Goal: Information Seeking & Learning: Learn about a topic

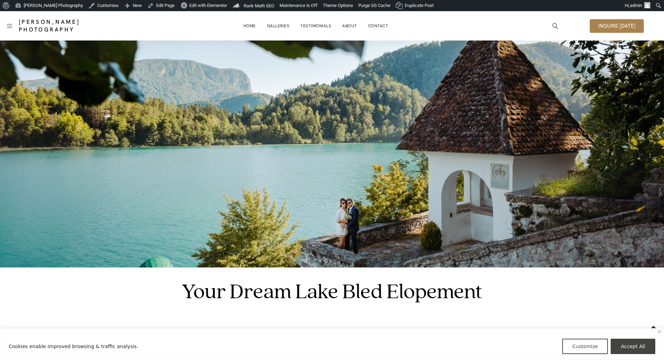
scroll to position [244, 0]
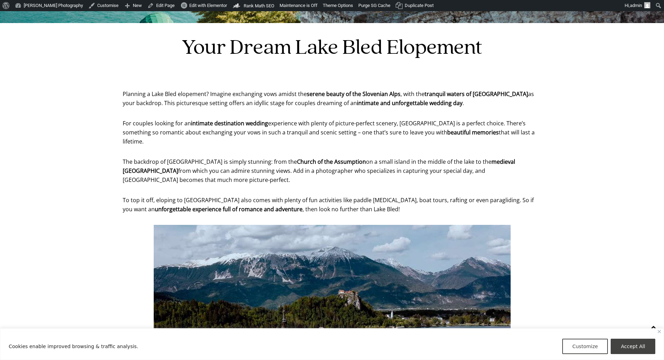
click at [211, 68] on header "Your Dream Lake Bled Elopement" at bounding box center [332, 49] width 438 height 52
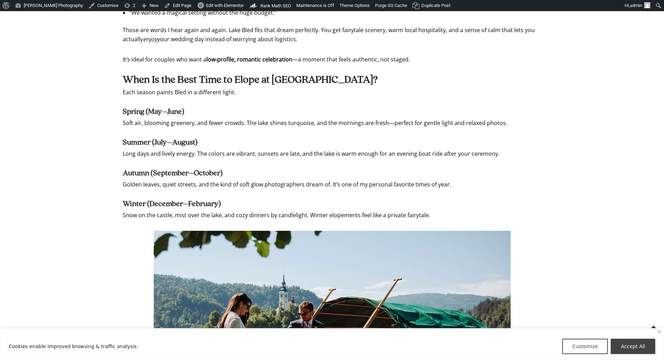
scroll to position [872, 0]
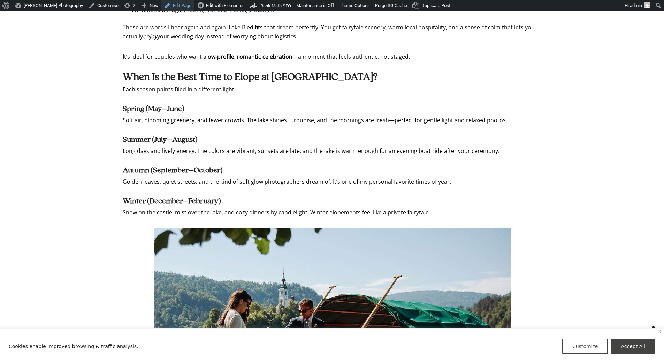
click at [182, 5] on link "Edit Page" at bounding box center [177, 5] width 33 height 11
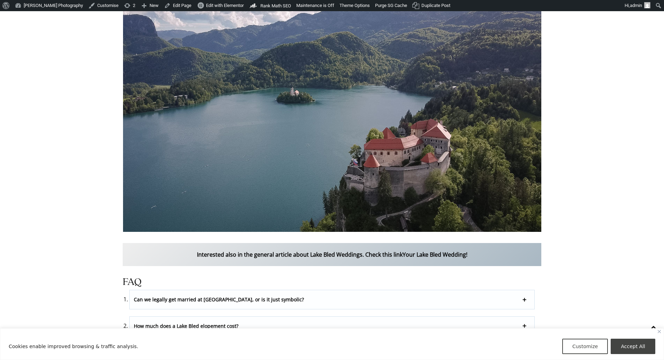
scroll to position [2337, 0]
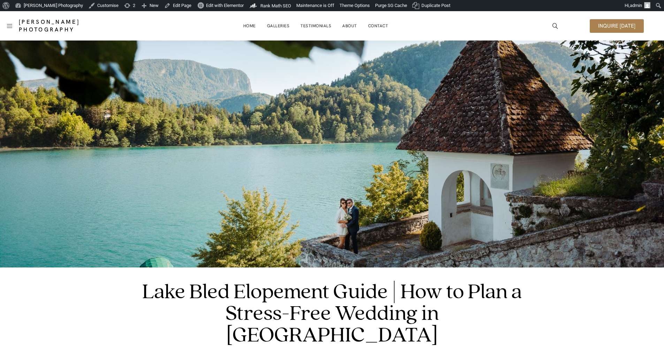
scroll to position [2337, 0]
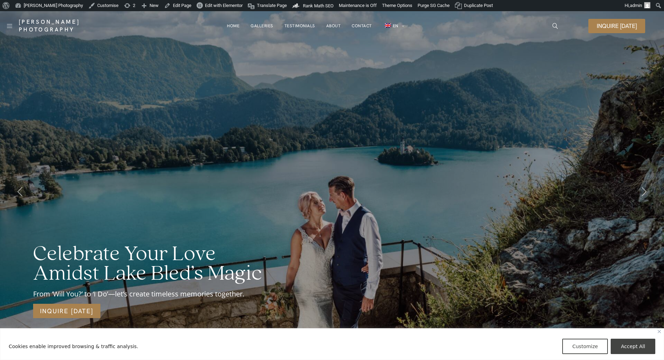
click at [362, 24] on link "Contact" at bounding box center [362, 26] width 20 height 14
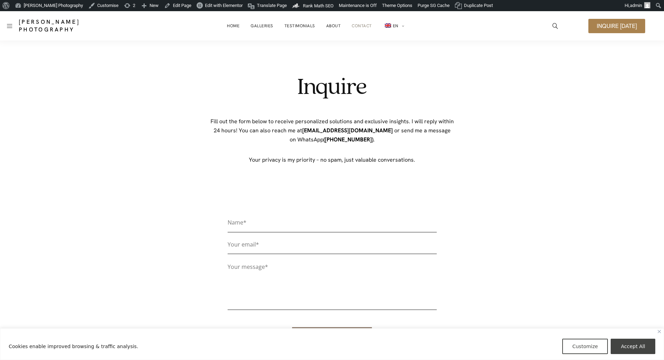
click at [239, 46] on div "Inquire Fill out the form below to receive personalized solutions and exclusive…" at bounding box center [332, 228] width 349 height 377
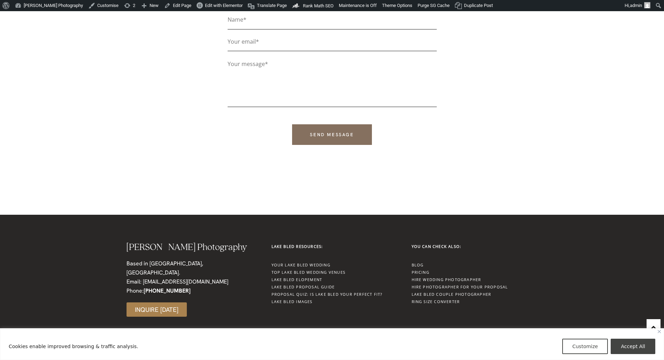
click at [304, 278] on link "Lake Bled Elopement" at bounding box center [297, 279] width 51 height 5
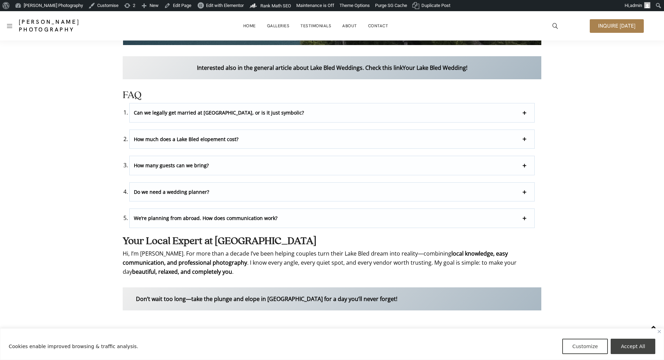
scroll to position [1856, 0]
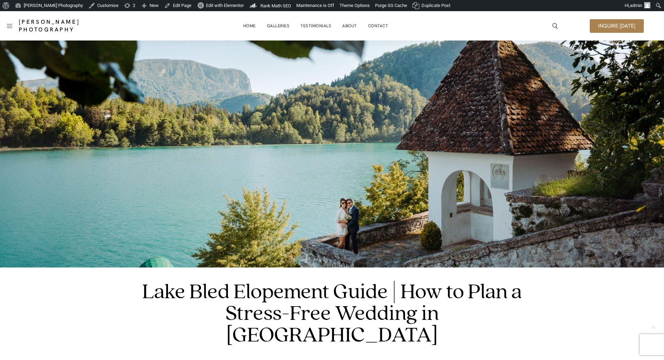
scroll to position [1626, 0]
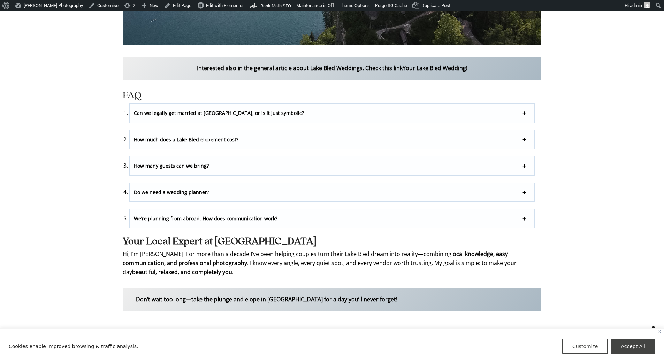
click at [168, 295] on strong "Don’t wait too long—take the plunge and elope in [GEOGRAPHIC_DATA] for a day yo…" at bounding box center [267, 299] width 262 height 8
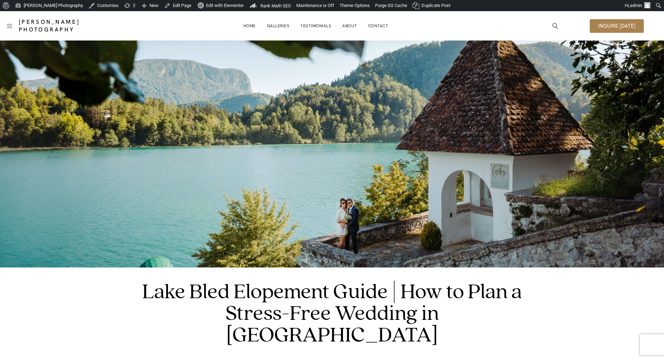
scroll to position [1856, 0]
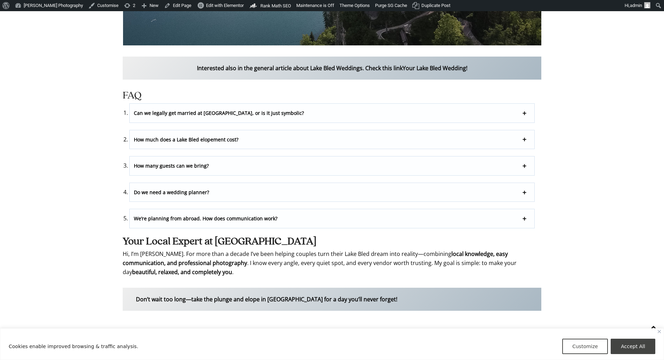
drag, startPoint x: 580, startPoint y: 115, endPoint x: 581, endPoint y: 119, distance: 4.2
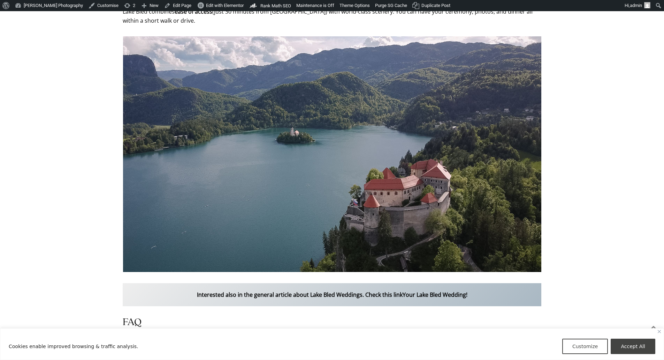
scroll to position [1626, 0]
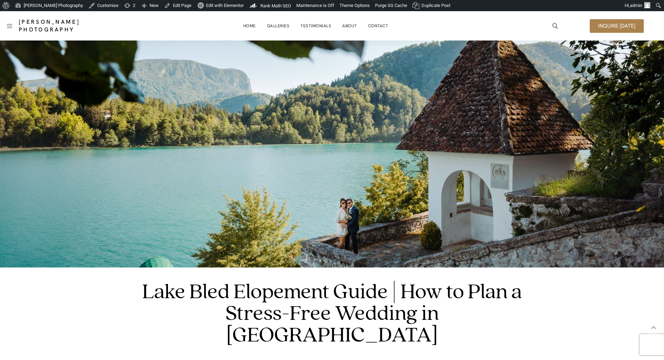
scroll to position [1626, 0]
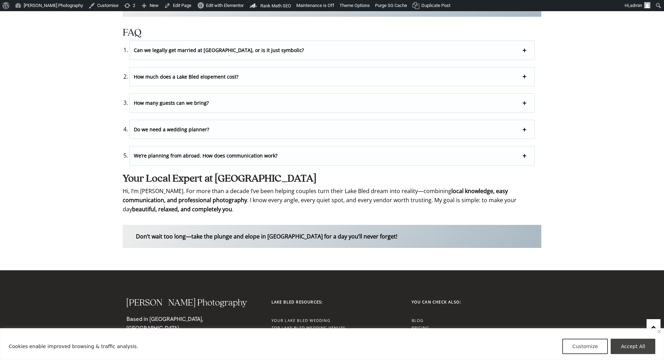
scroll to position [1696, 0]
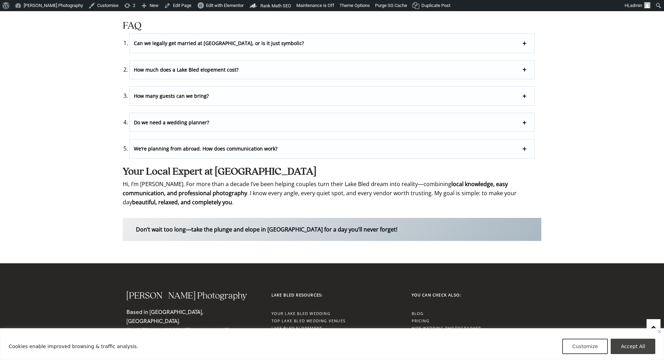
click at [314, 167] on h2 "Your Local Expert at Lake Bled" at bounding box center [332, 172] width 419 height 10
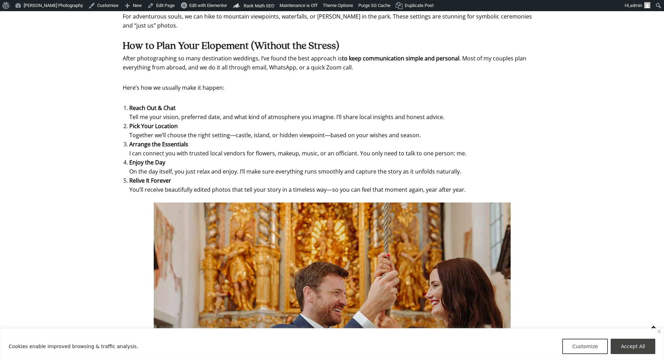
scroll to position [1469, 0]
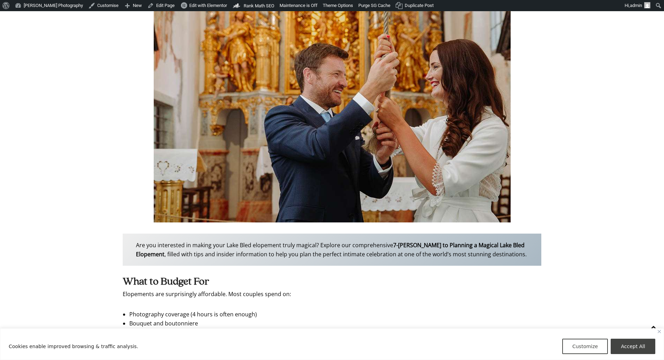
scroll to position [1678, 0]
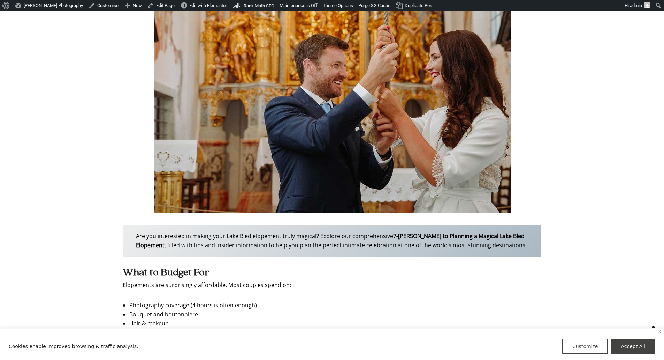
drag, startPoint x: 119, startPoint y: 181, endPoint x: 329, endPoint y: 233, distance: 216.1
click at [329, 280] on p "Elopements are surprisingly affordable. Most couples spend on:" at bounding box center [332, 284] width 419 height 9
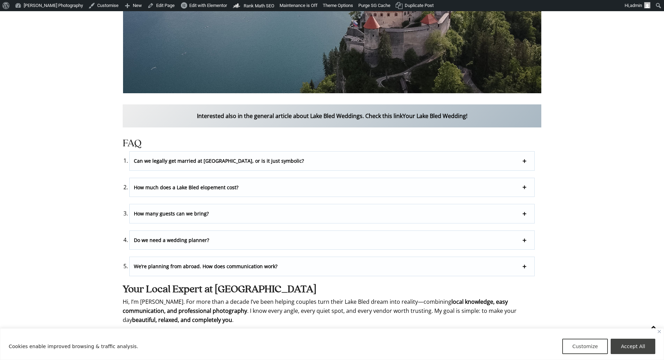
scroll to position [2384, 0]
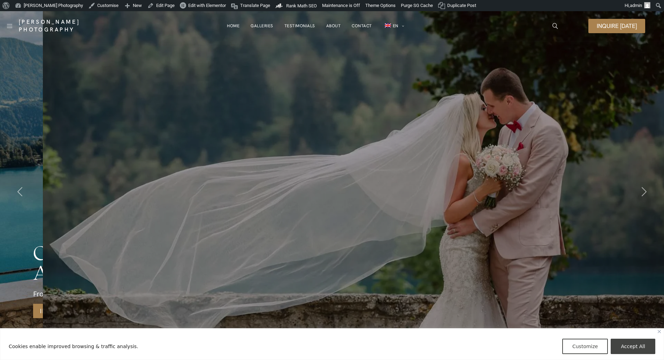
click at [441, 55] on div "Celebrate Your Love Amidst Lake Bled’s Magic From ‘Will You?’ to ‘I Do’—let’s c…" at bounding box center [332, 191] width 664 height 360
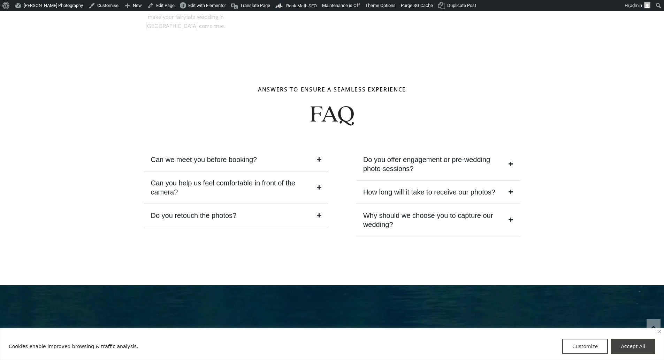
scroll to position [2999, 0]
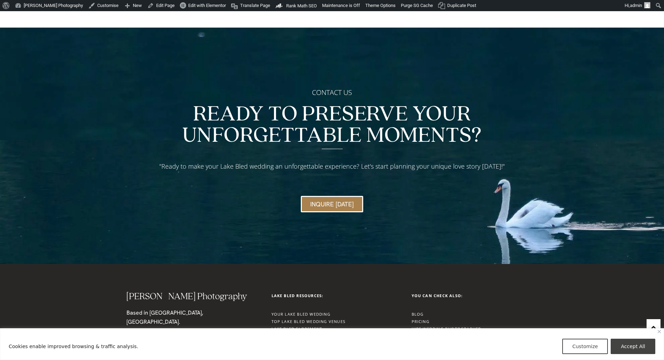
click at [295, 326] on link "Lake Bled Elopement" at bounding box center [297, 328] width 51 height 5
